Goal: Check status: Check status

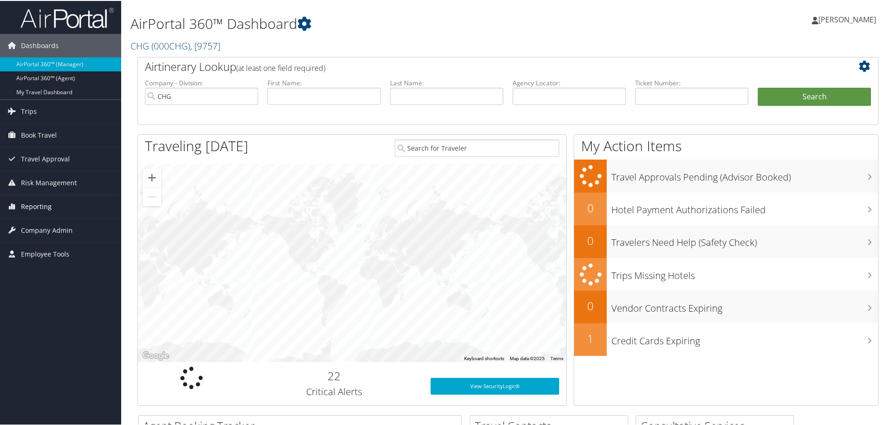
click at [32, 205] on span "Reporting" at bounding box center [36, 205] width 31 height 23
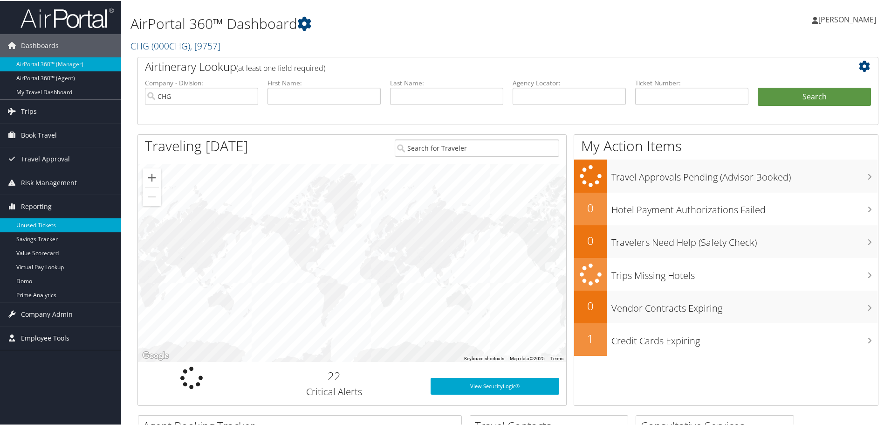
click at [30, 224] on link "Unused Tickets" at bounding box center [60, 224] width 121 height 14
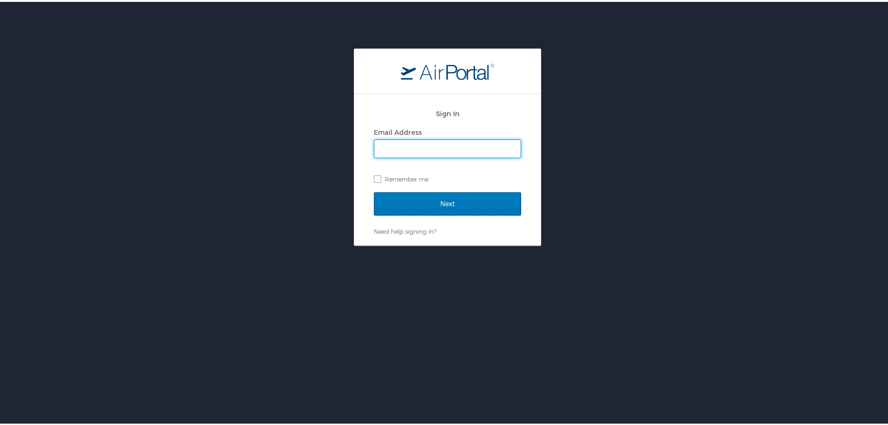
type input "[PERSON_NAME][EMAIL_ADDRESS][PERSON_NAME][DOMAIN_NAME]"
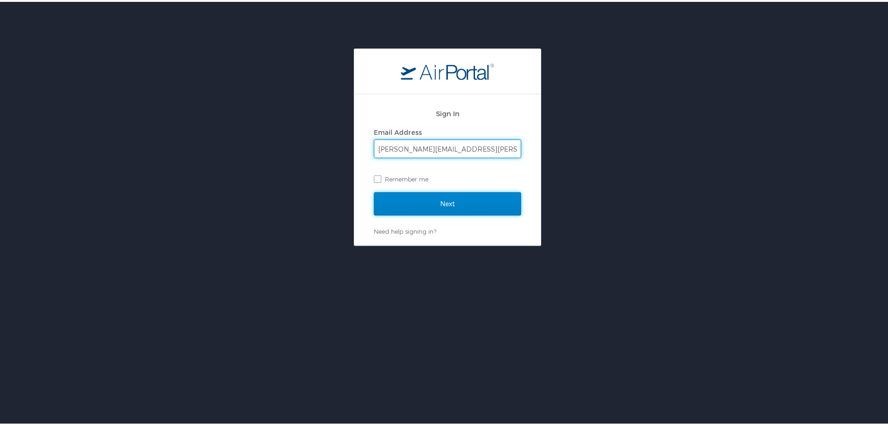
click at [428, 200] on input "Next" at bounding box center [447, 201] width 147 height 23
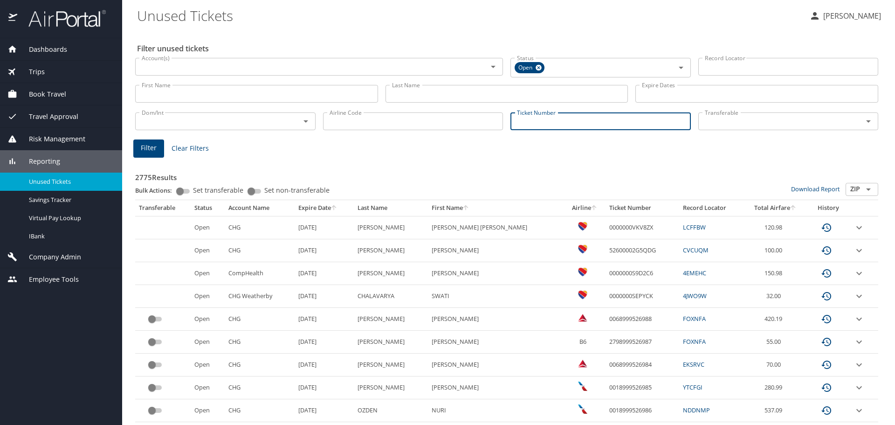
paste input "0167259384547"
type input "0167259384547"
click at [159, 150] on button "Filter" at bounding box center [148, 147] width 31 height 18
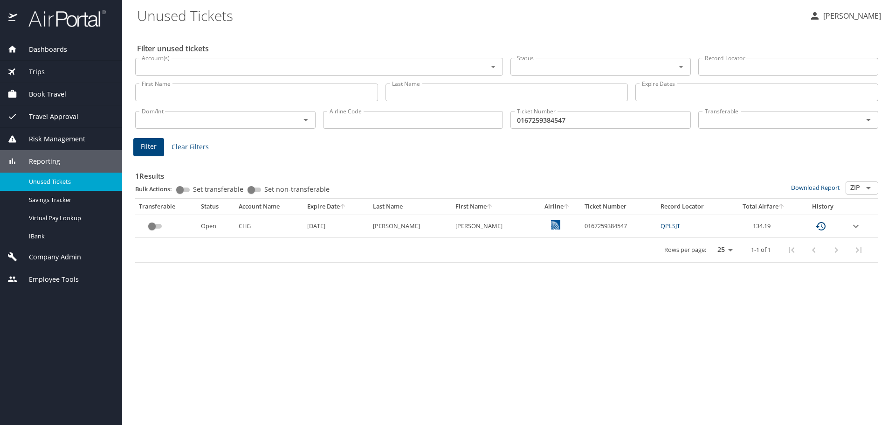
click at [63, 53] on span "Dashboards" at bounding box center [42, 49] width 50 height 10
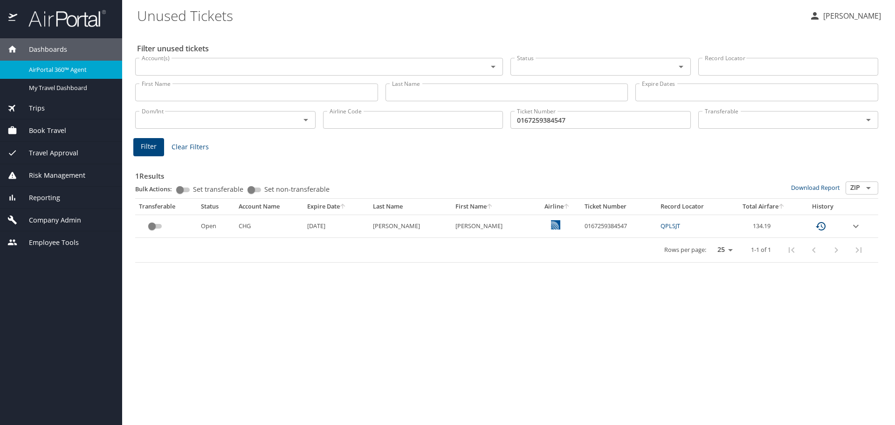
click at [95, 70] on span "AirPortal 360™ Agent" at bounding box center [70, 69] width 82 height 9
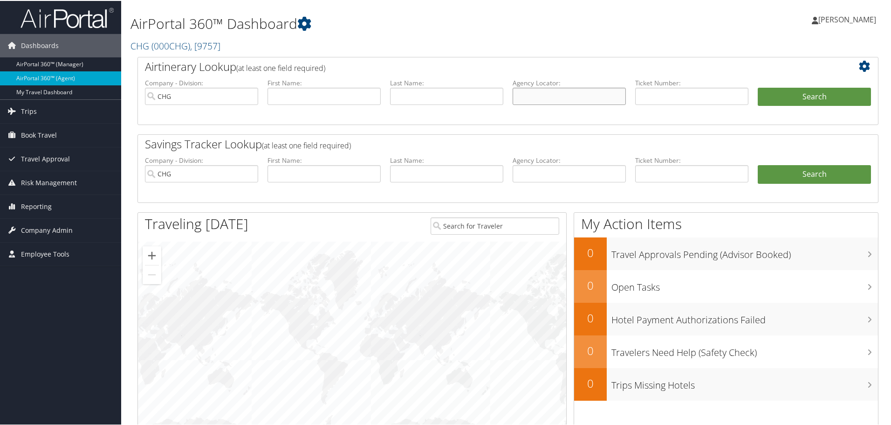
paste input "QPLSJT"
type input "QPLSJT"
click at [816, 94] on button "Search" at bounding box center [814, 96] width 113 height 19
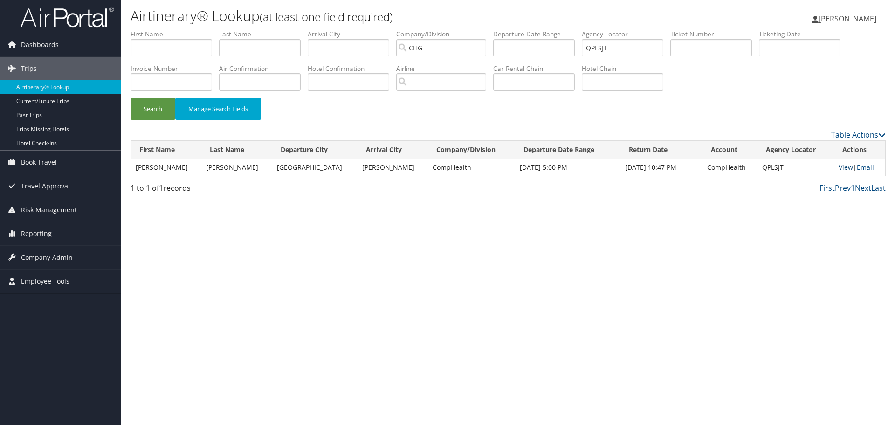
click at [838, 169] on link "View" at bounding box center [845, 167] width 14 height 9
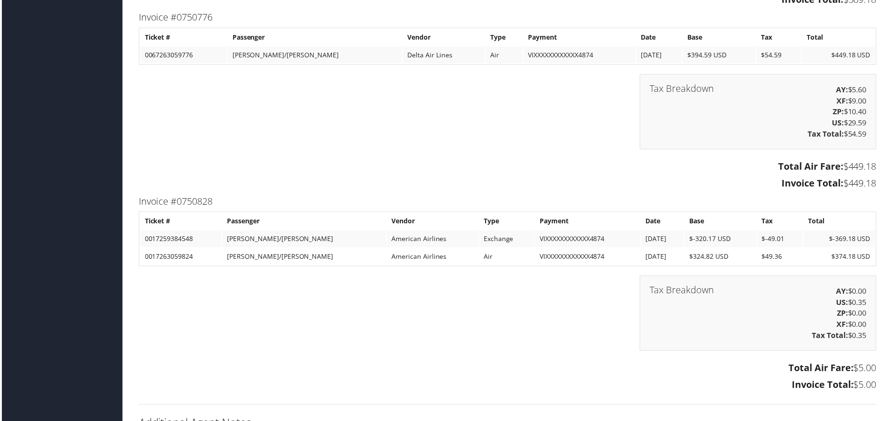
scroll to position [2367, 0]
